Goal: Find specific page/section: Find specific page/section

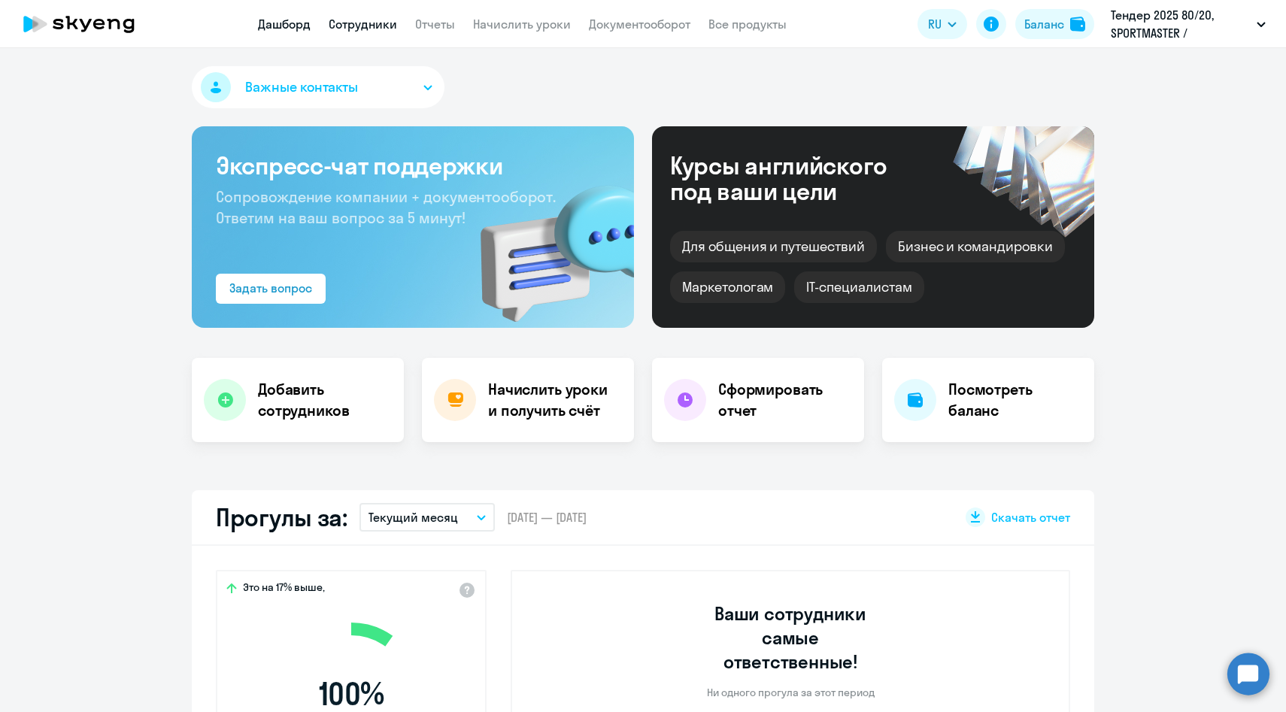
click at [382, 23] on link "Сотрудники" at bounding box center [363, 24] width 68 height 15
select select "30"
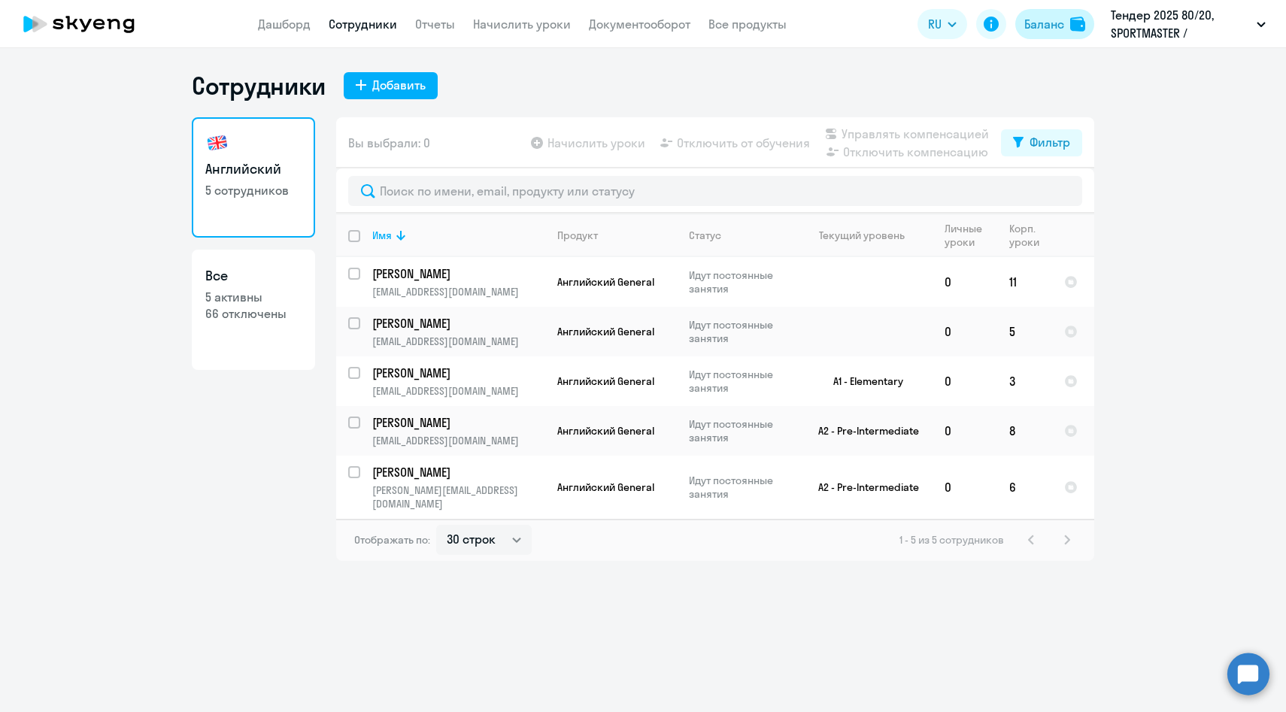
click at [1042, 35] on button "Баланс" at bounding box center [1054, 24] width 79 height 30
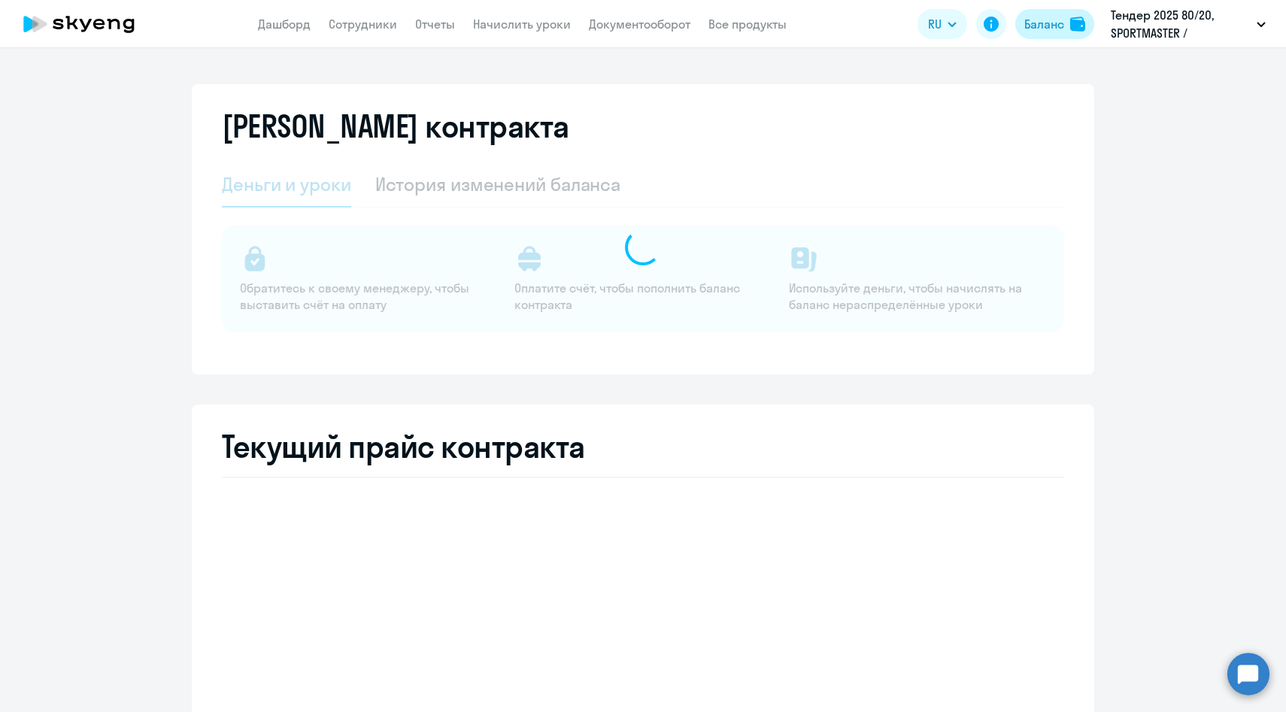
select select "english_adult_not_native_speaker"
